Goal: Find specific page/section: Find specific page/section

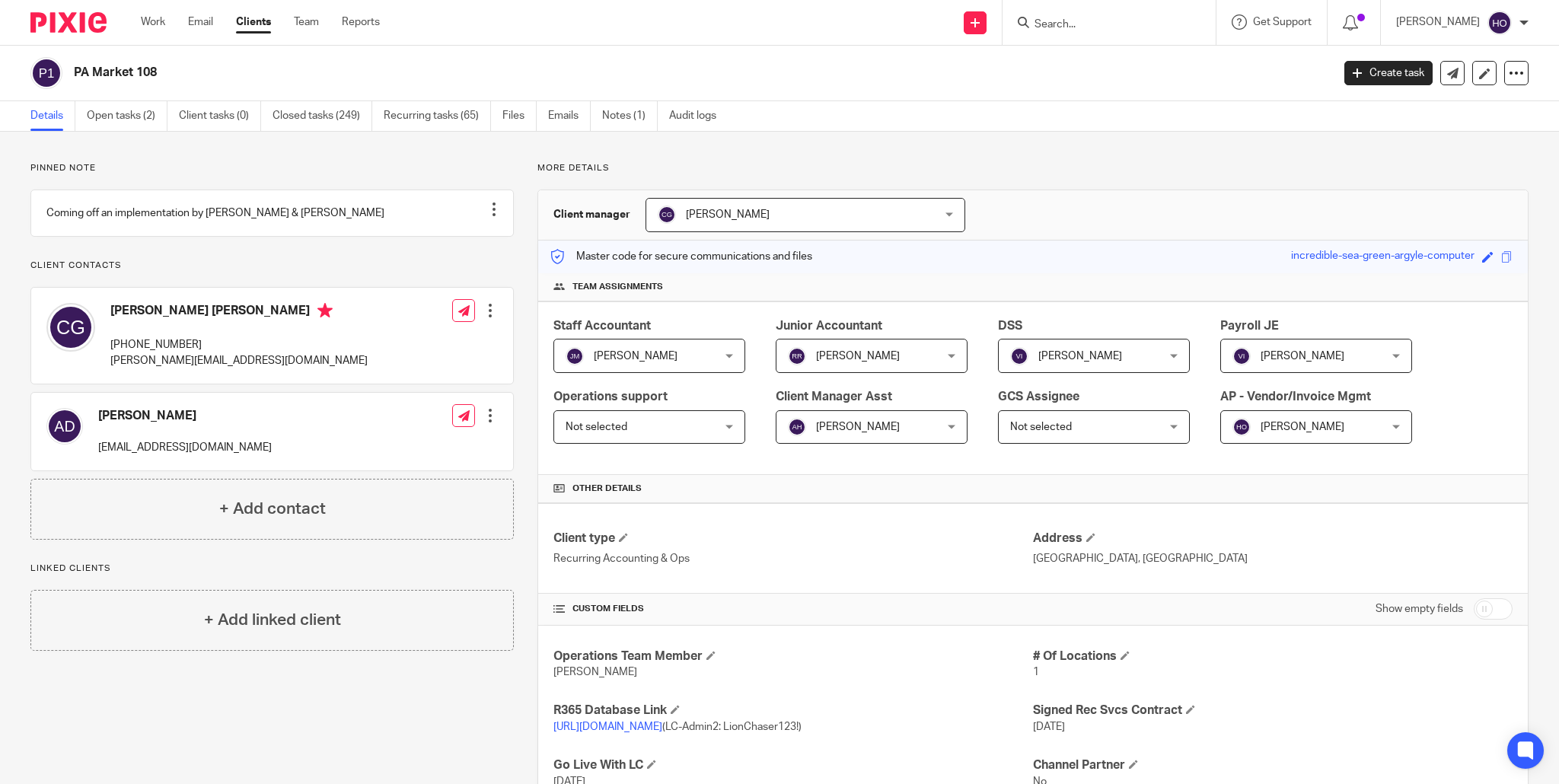
click at [1078, 24] on input "Search" at bounding box center [1102, 25] width 137 height 13
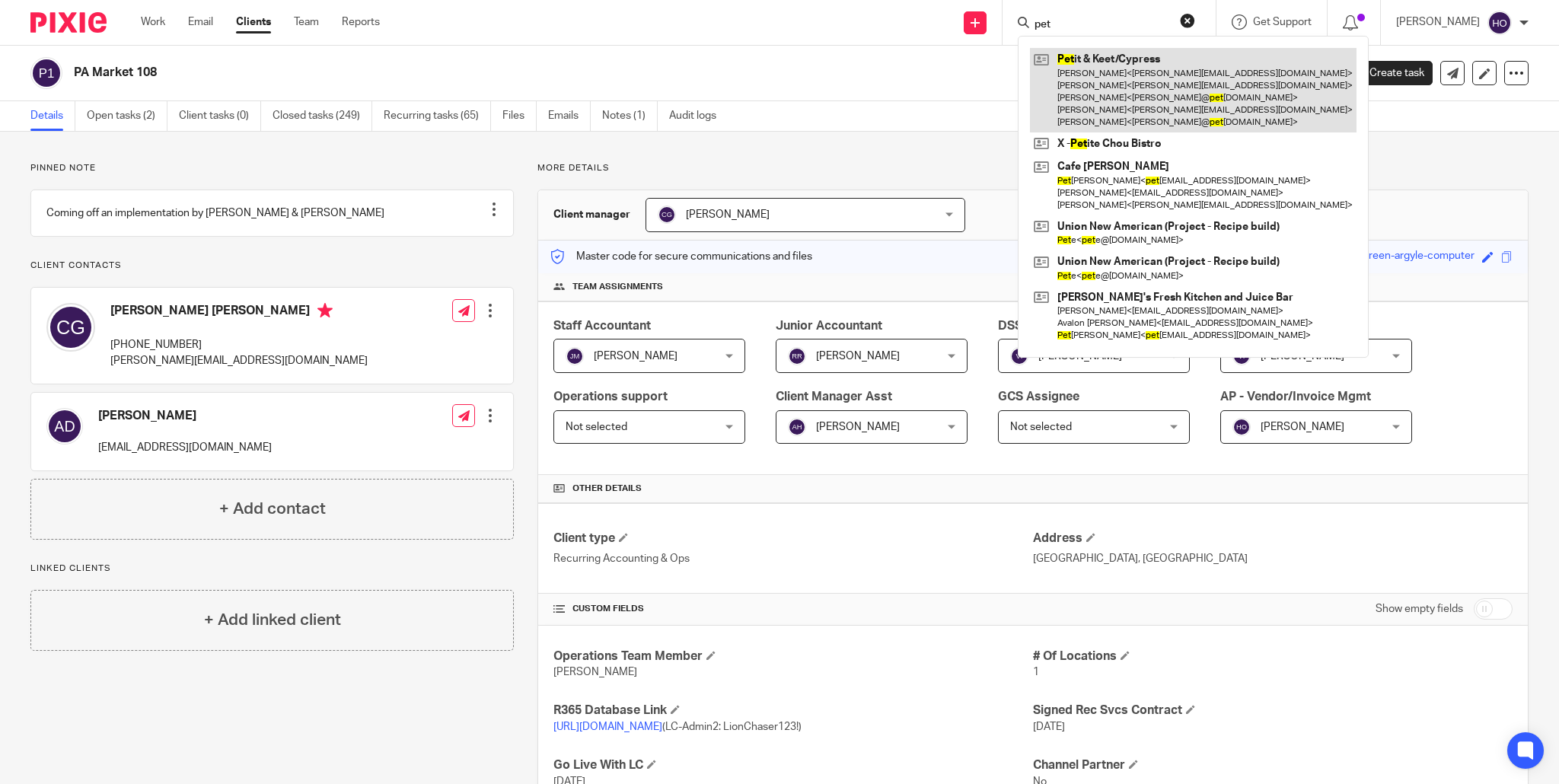
type input "pet"
click at [1112, 64] on link at bounding box center [1193, 90] width 326 height 84
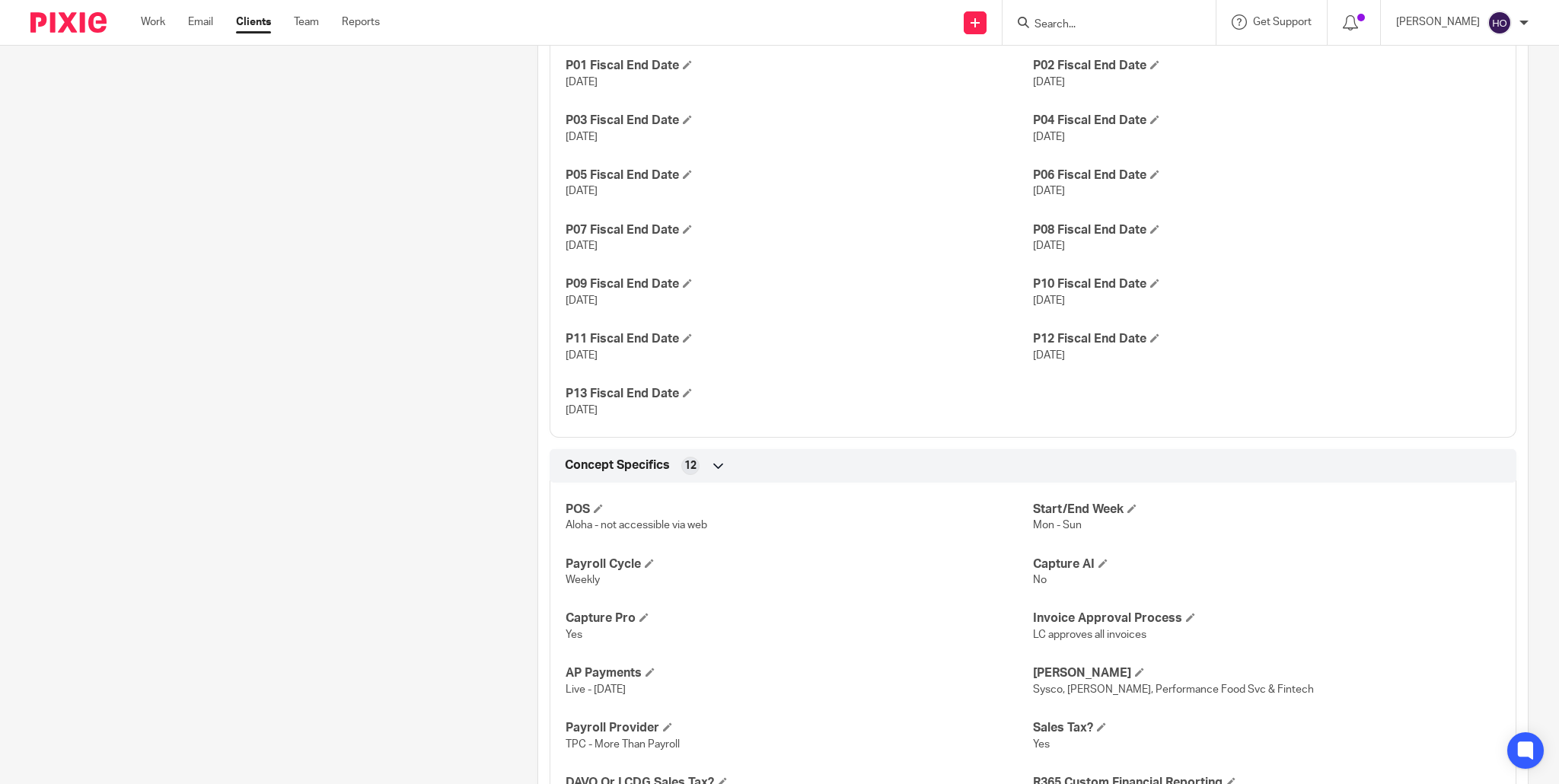
scroll to position [1104, 0]
